Goal: Navigation & Orientation: Go to known website

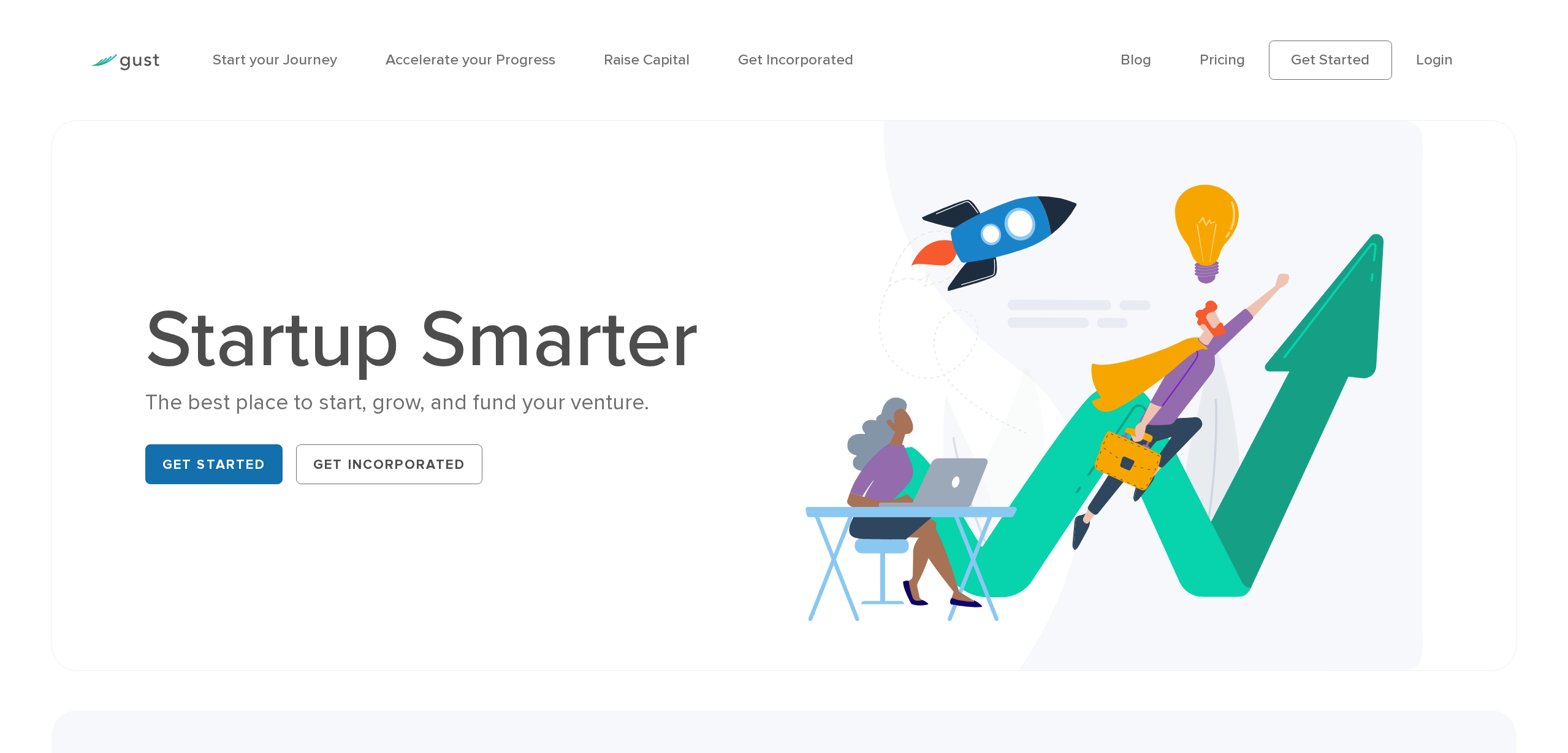
click at [228, 463] on link "Get Started" at bounding box center [214, 464] width 137 height 40
